Goal: Task Accomplishment & Management: Use online tool/utility

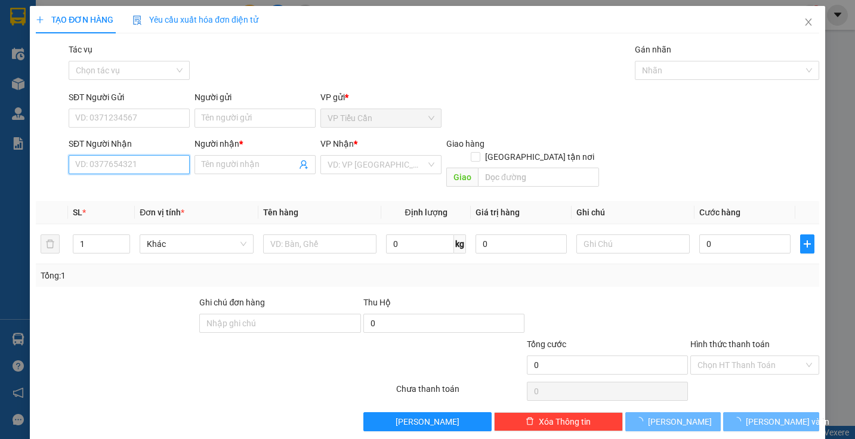
click at [155, 171] on input "SĐT Người Nhận" at bounding box center [129, 164] width 121 height 19
drag, startPoint x: 155, startPoint y: 171, endPoint x: 174, endPoint y: 156, distance: 24.6
click at [156, 171] on input "SĐT Người Nhận" at bounding box center [129, 164] width 121 height 19
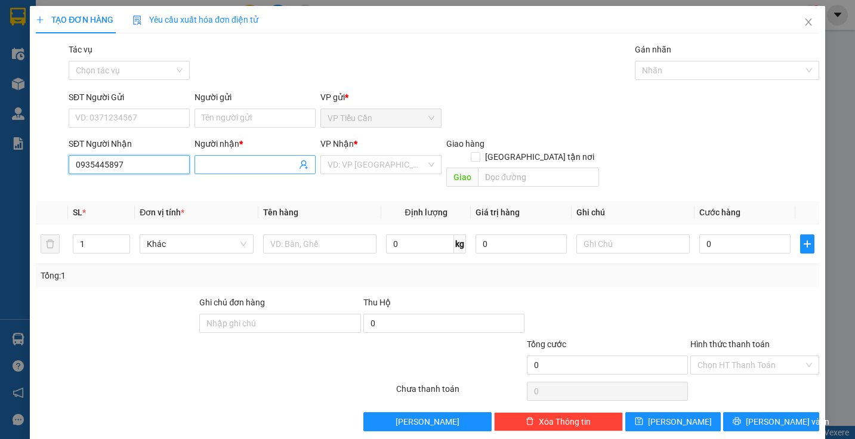
type input "0935445897"
click at [215, 169] on input "Người nhận *" at bounding box center [249, 164] width 95 height 13
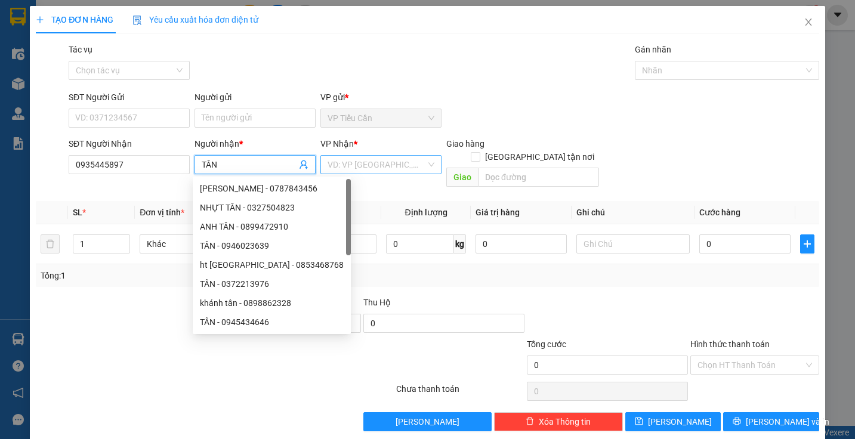
type input "TÂN"
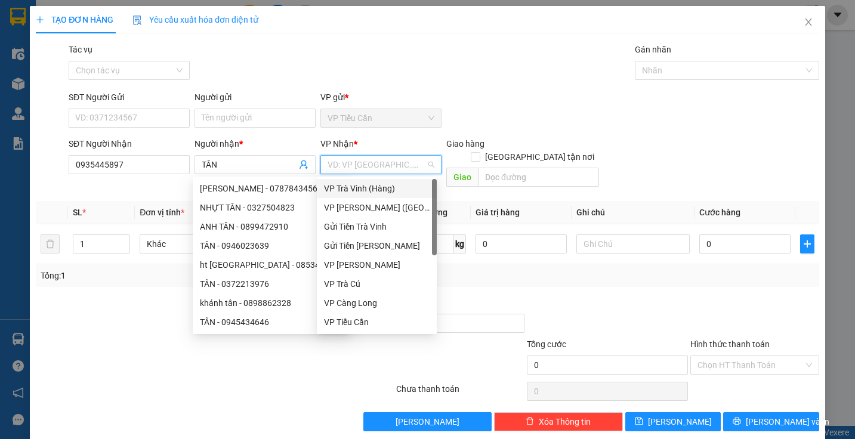
click at [343, 170] on input "search" at bounding box center [377, 165] width 98 height 18
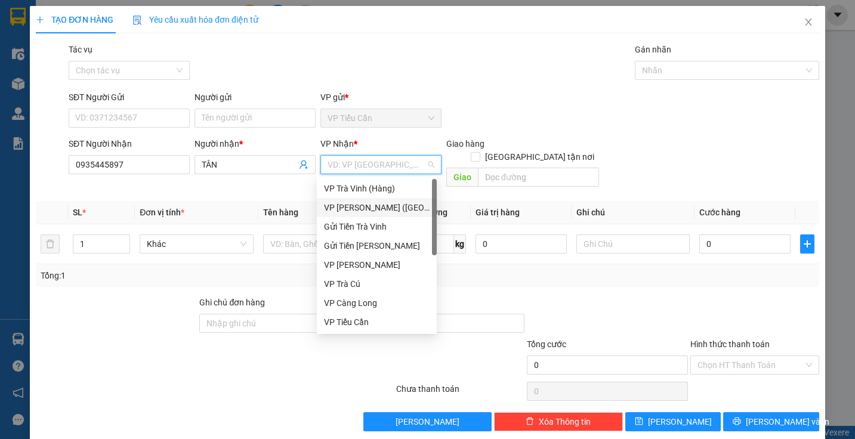
click at [377, 206] on div "VP [PERSON_NAME] ([GEOGRAPHIC_DATA])" at bounding box center [377, 207] width 106 height 13
click at [381, 206] on th "Định lượng" at bounding box center [426, 212] width 90 height 23
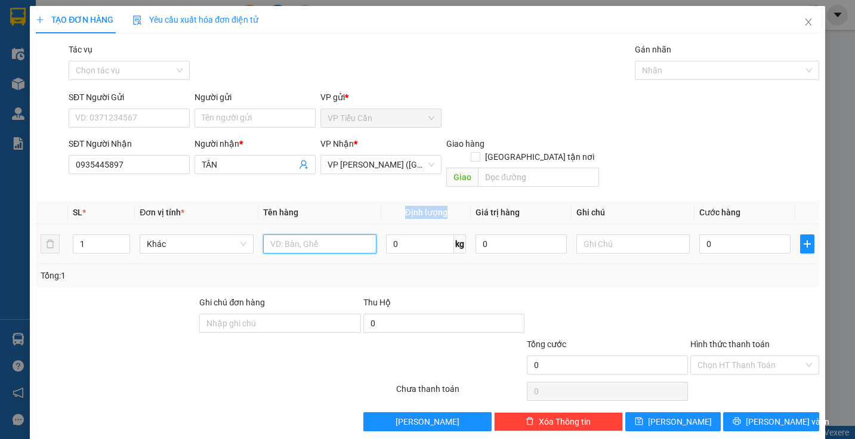
click at [284, 235] on input "text" at bounding box center [319, 244] width 113 height 19
type input "CỤC BAO DÀI KK"
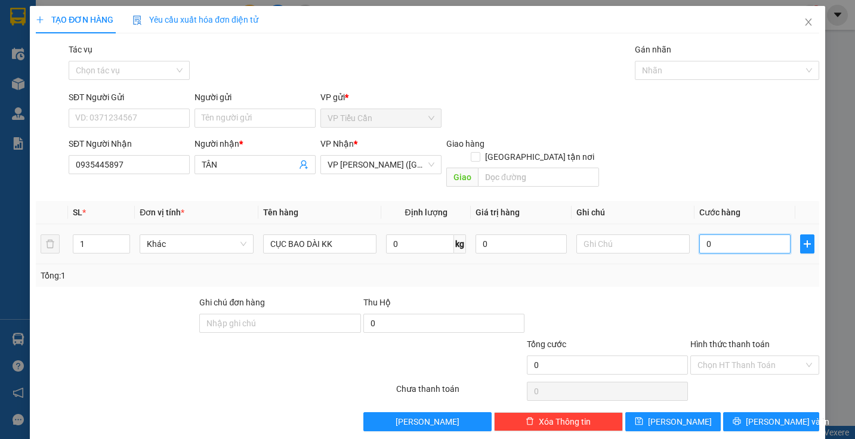
click at [699, 235] on input "0" at bounding box center [744, 244] width 91 height 19
type input "7"
type input "70"
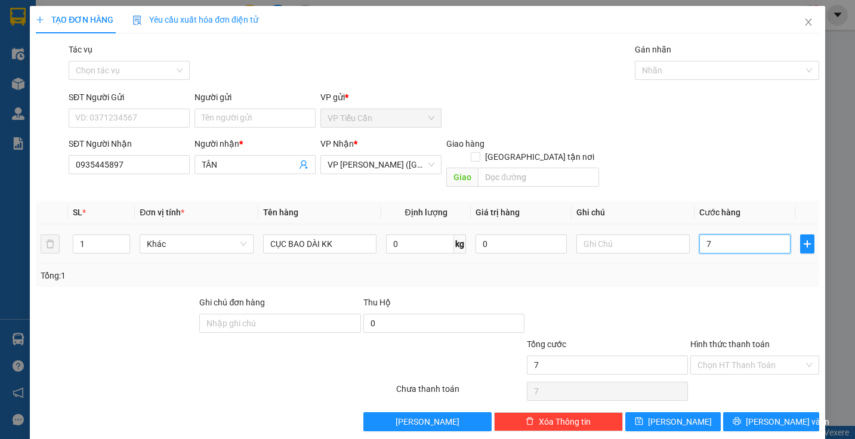
type input "70"
type input "70.000"
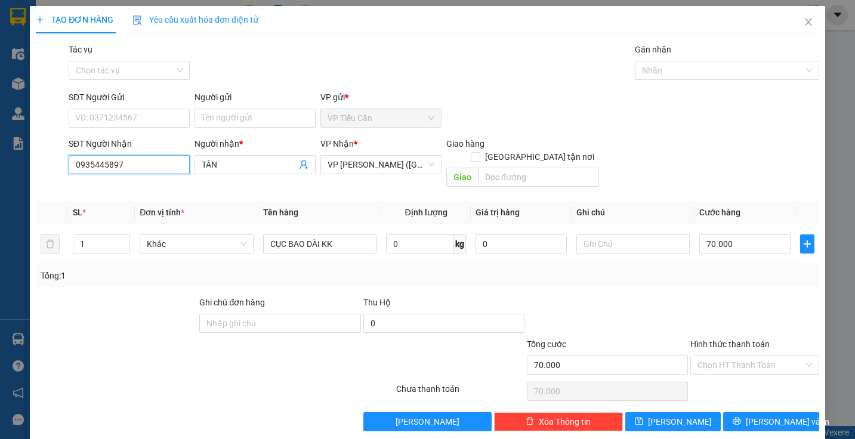
click at [151, 159] on input "0935445897" at bounding box center [129, 164] width 121 height 19
type input "0"
click at [217, 163] on input "TÂN" at bounding box center [249, 164] width 95 height 13
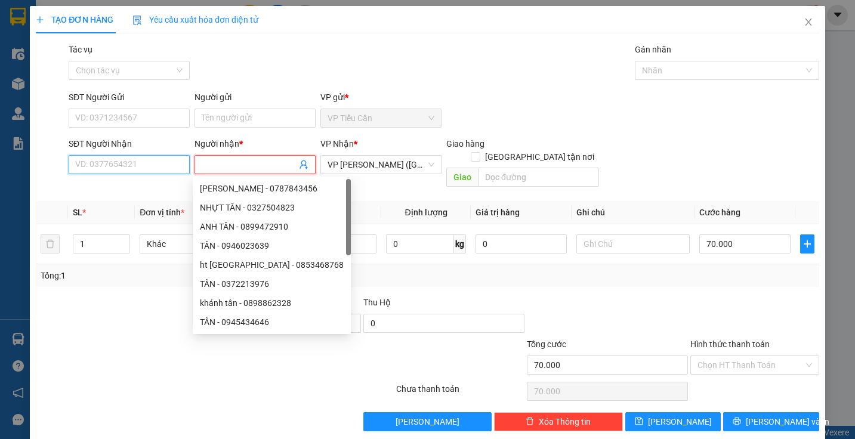
click at [157, 162] on input "SĐT Người Nhận" at bounding box center [129, 164] width 121 height 19
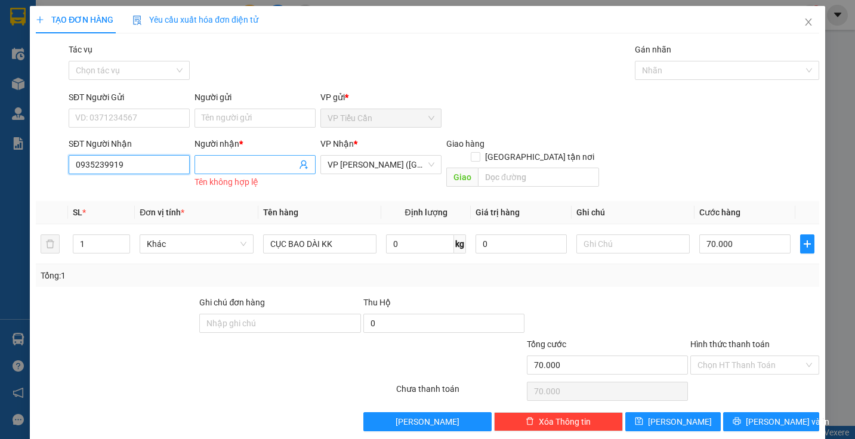
type input "0935239919"
click at [204, 167] on input "Người nhận *" at bounding box center [249, 164] width 95 height 13
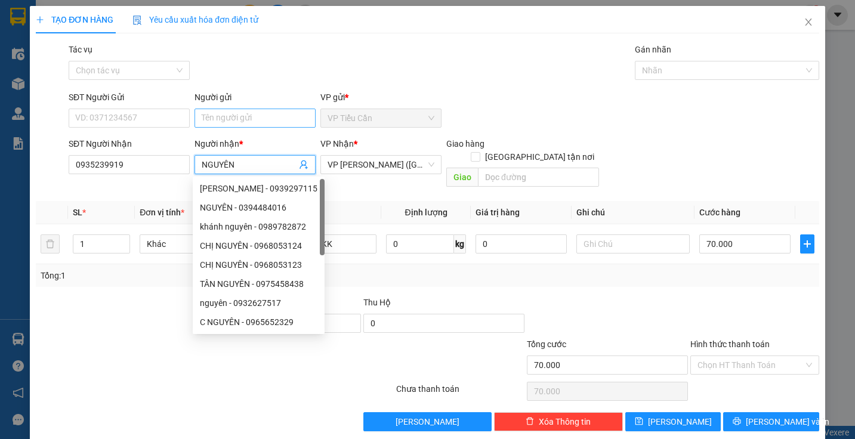
type input "NGUYÊN"
click at [204, 115] on input "Người gửi" at bounding box center [255, 118] width 121 height 19
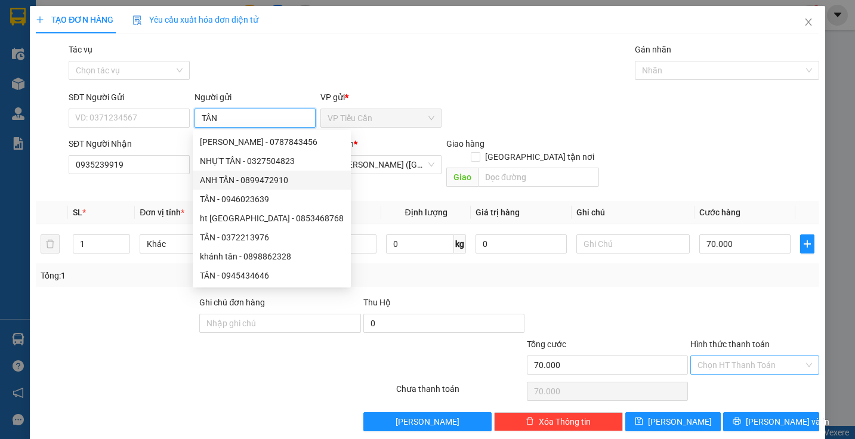
type input "TÂN"
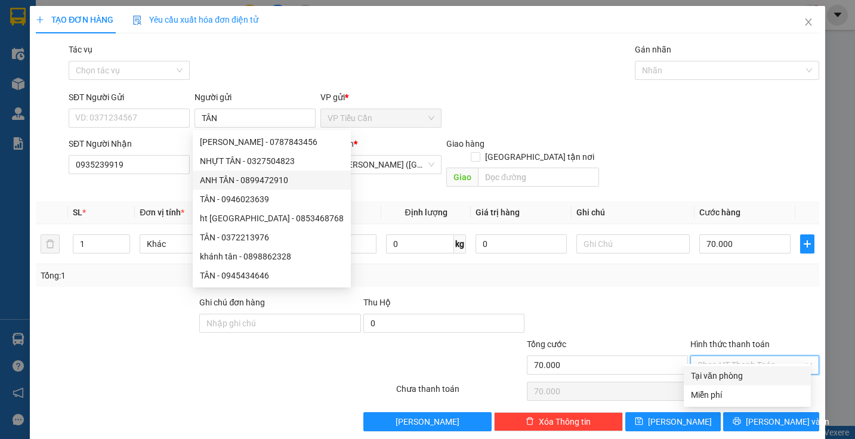
click at [729, 356] on input "Hình thức thanh toán" at bounding box center [751, 365] width 106 height 18
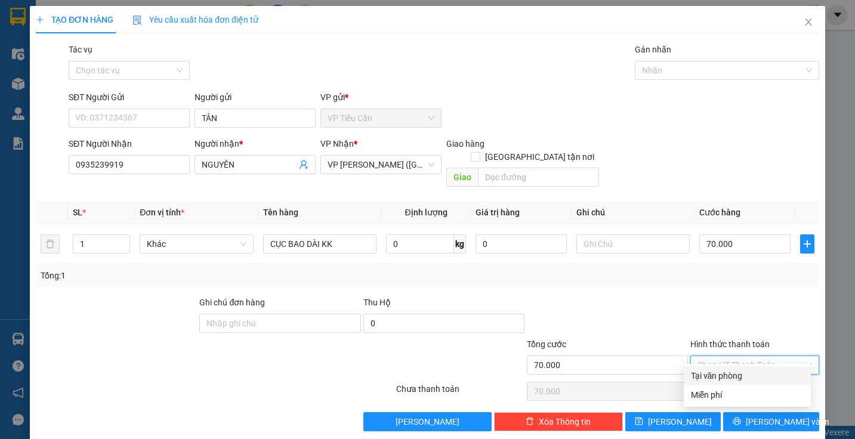
click at [722, 375] on div "Tại văn phòng" at bounding box center [747, 375] width 113 height 13
type input "0"
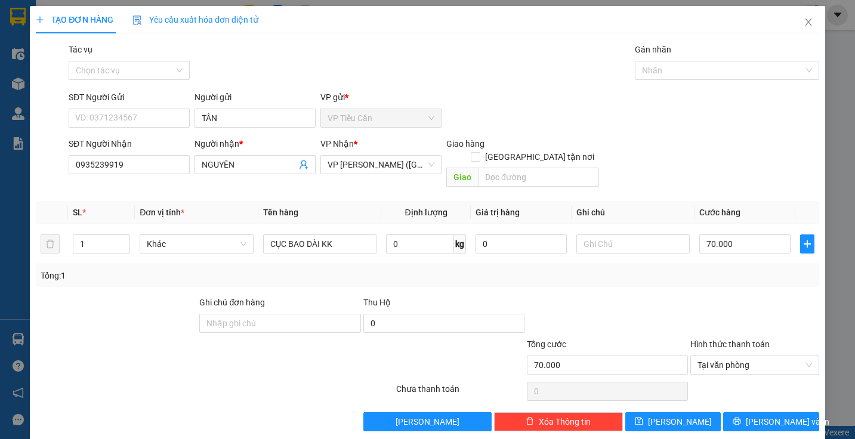
click at [722, 380] on div at bounding box center [754, 392] width 131 height 24
click at [741, 417] on icon "printer" at bounding box center [737, 421] width 8 height 8
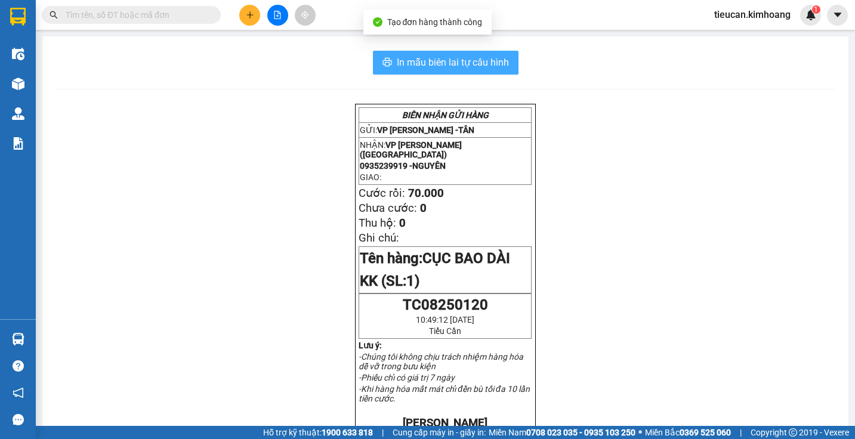
click at [469, 56] on span "In mẫu biên lai tự cấu hình" at bounding box center [453, 62] width 112 height 15
drag, startPoint x: 469, startPoint y: 56, endPoint x: 590, endPoint y: 144, distance: 149.9
click at [469, 57] on span "In mẫu biên lai tự cấu hình" at bounding box center [453, 62] width 112 height 15
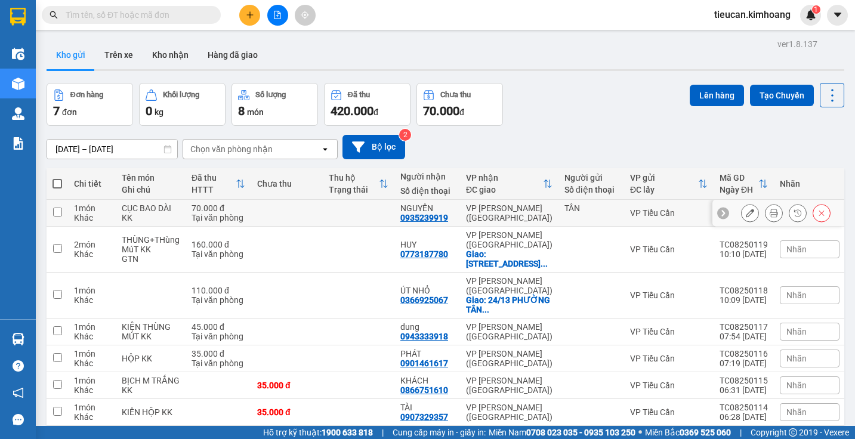
scroll to position [55, 0]
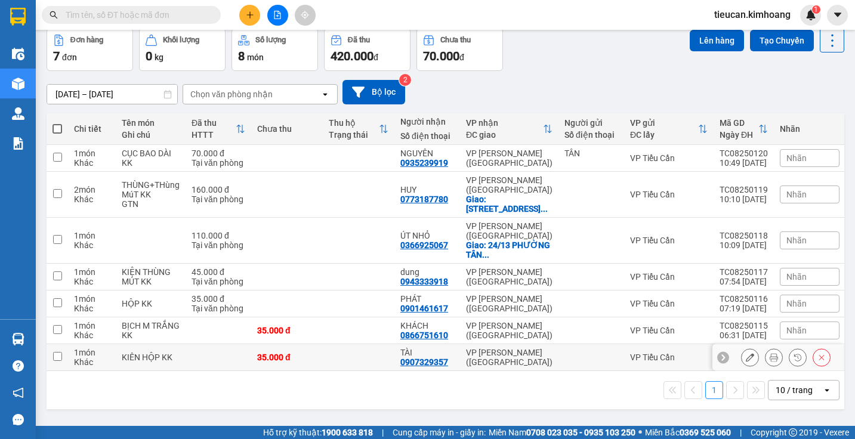
click at [58, 352] on input "checkbox" at bounding box center [57, 356] width 9 height 9
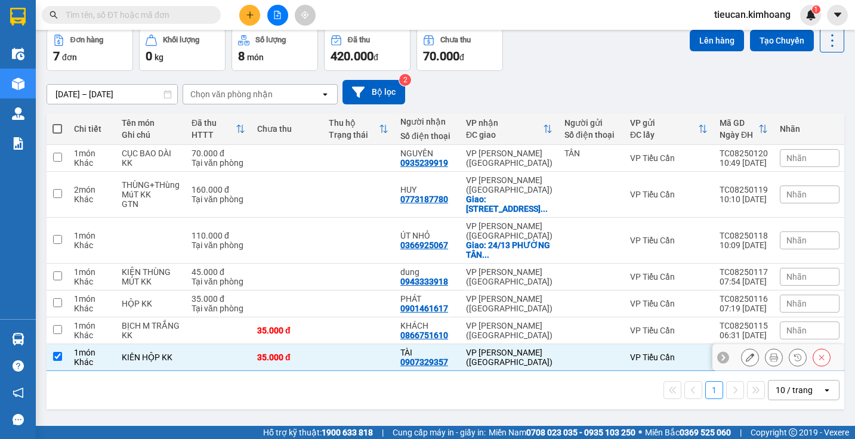
click at [58, 352] on input "checkbox" at bounding box center [57, 356] width 9 height 9
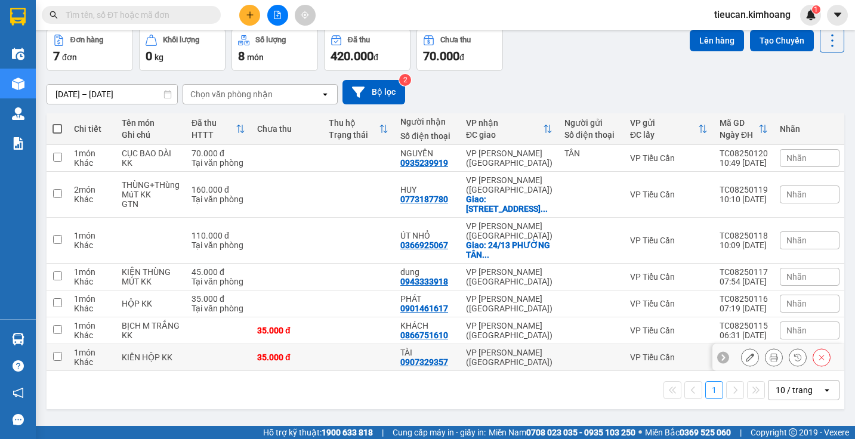
click at [58, 352] on input "checkbox" at bounding box center [57, 356] width 9 height 9
checkbox input "true"
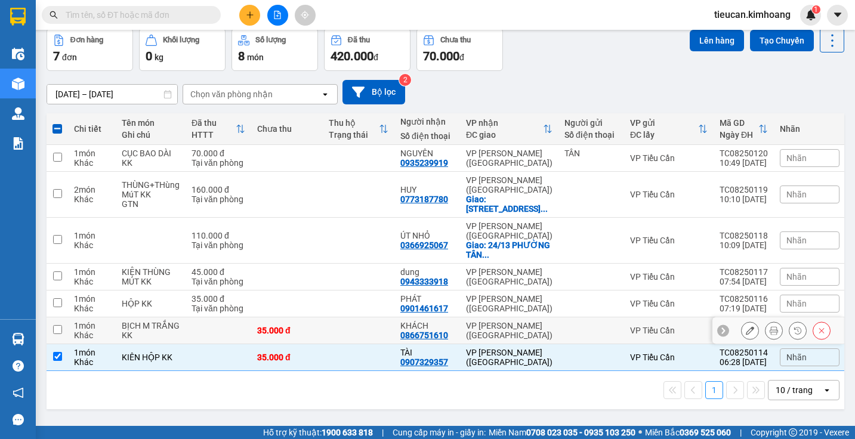
click at [55, 325] on input "checkbox" at bounding box center [57, 329] width 9 height 9
checkbox input "true"
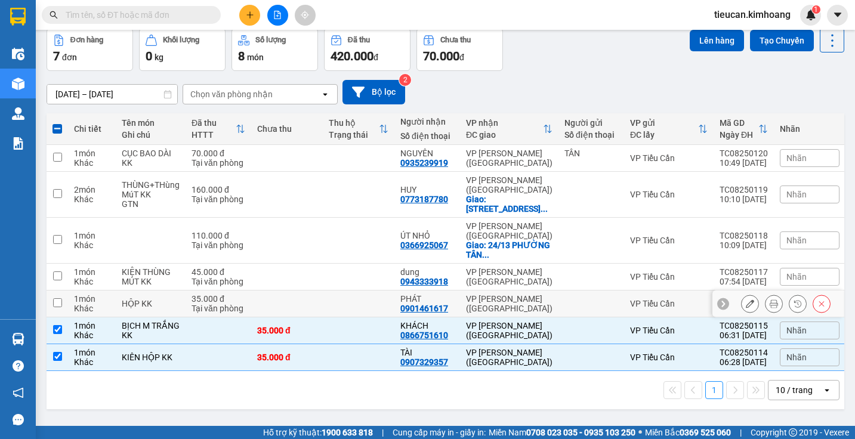
click at [56, 298] on input "checkbox" at bounding box center [57, 302] width 9 height 9
checkbox input "true"
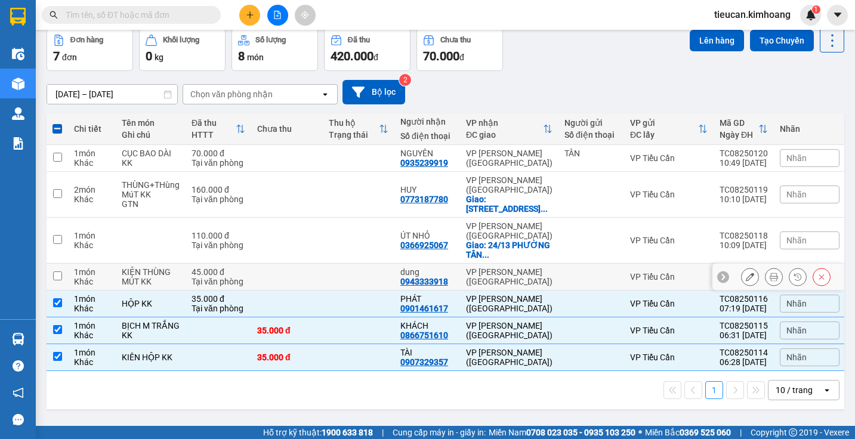
click at [57, 272] on input "checkbox" at bounding box center [57, 276] width 9 height 9
checkbox input "true"
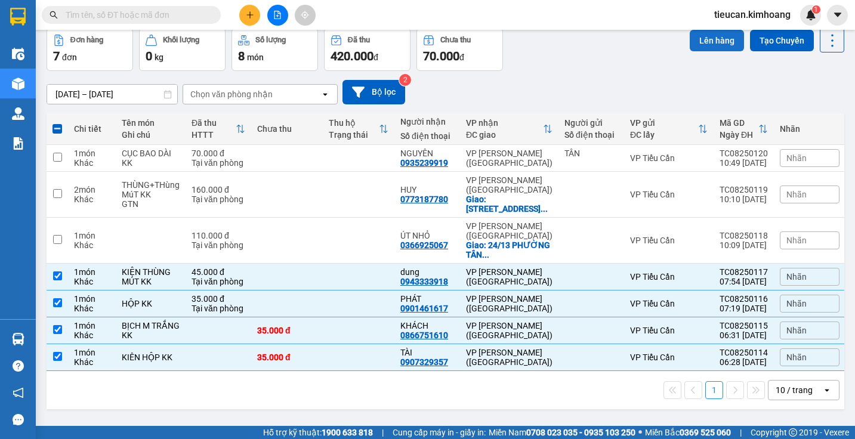
click at [701, 32] on button "Lên hàng" at bounding box center [717, 40] width 54 height 21
click at [701, 32] on main "ver 1.8.137 Kho gửi Trên xe Kho nhận Hàng đã giao Đơn hàng 7 đơn Khối lượng 0 k…" at bounding box center [427, 213] width 855 height 426
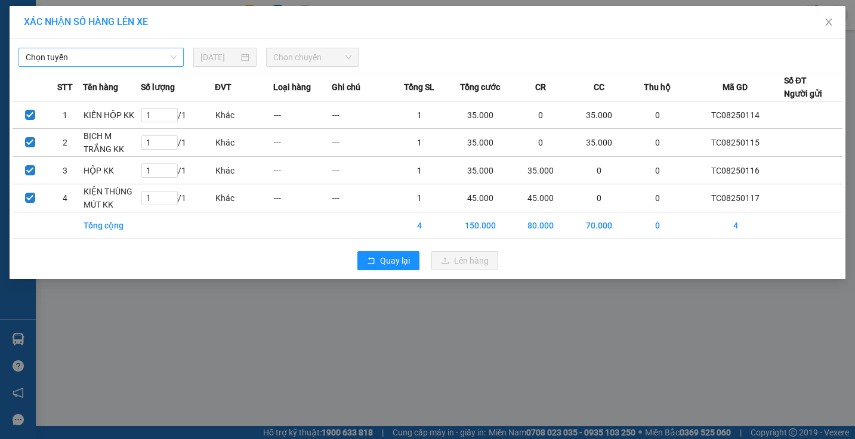
click at [150, 58] on span "Chọn tuyến" at bounding box center [101, 57] width 151 height 18
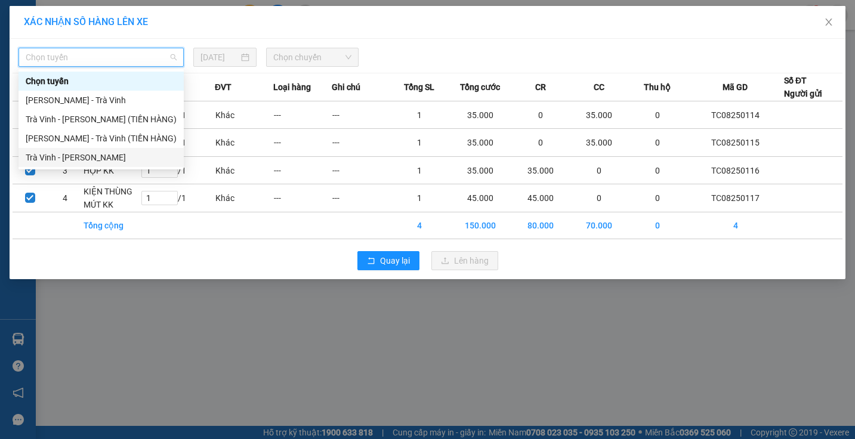
click at [111, 156] on div "Trà Vinh - Hồ Chí Minh" at bounding box center [101, 157] width 151 height 13
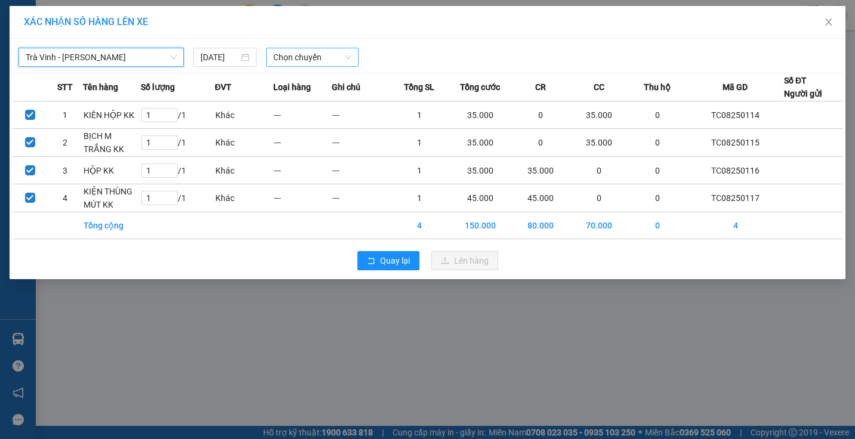
click at [289, 61] on span "Chọn chuyến" at bounding box center [312, 57] width 78 height 18
click at [309, 57] on span "Chọn chuyến" at bounding box center [312, 57] width 78 height 18
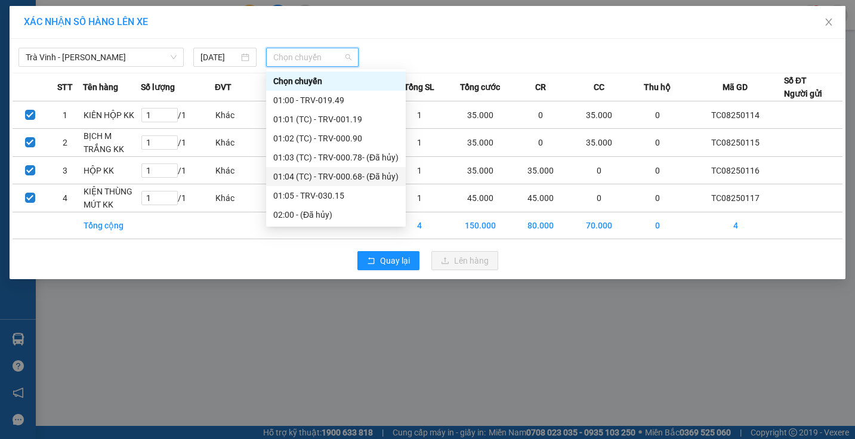
scroll to position [239, 0]
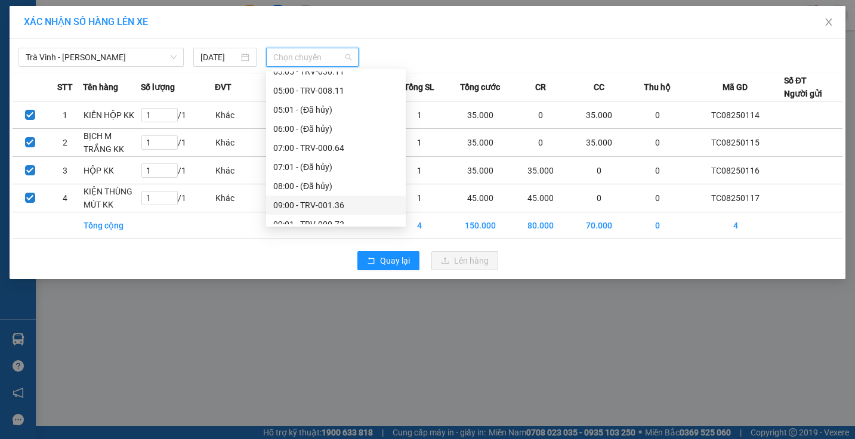
click at [304, 207] on div "09:00 - TRV-001.36" at bounding box center [335, 205] width 125 height 13
click at [304, 207] on td "---" at bounding box center [302, 198] width 58 height 28
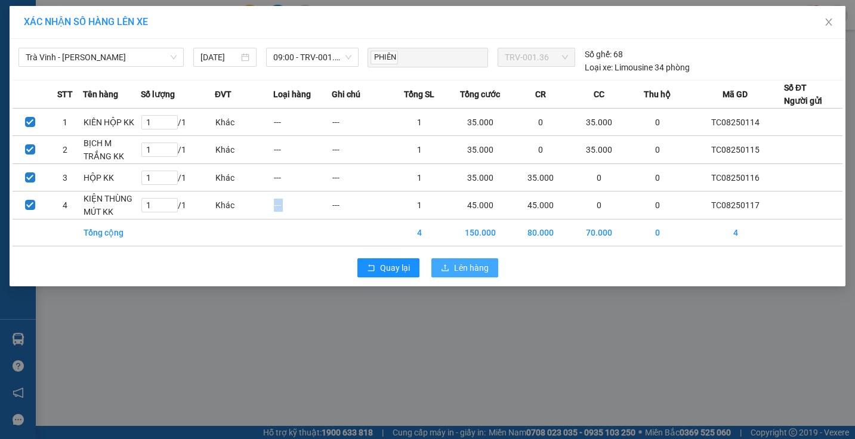
click at [468, 267] on span "Lên hàng" at bounding box center [471, 267] width 35 height 13
